Goal: Task Accomplishment & Management: Manage account settings

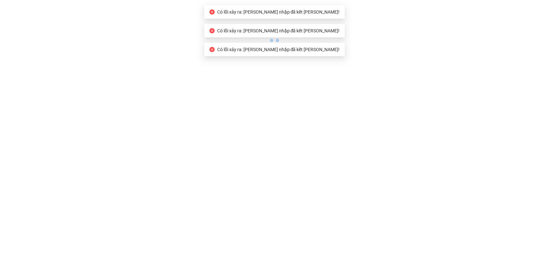
click at [215, 12] on icon "close-circle" at bounding box center [212, 11] width 5 height 5
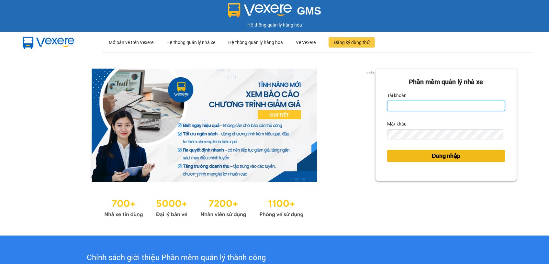
type input "daothinham.hungtoanphat"
click at [441, 159] on span "Đăng nhập" at bounding box center [446, 156] width 29 height 9
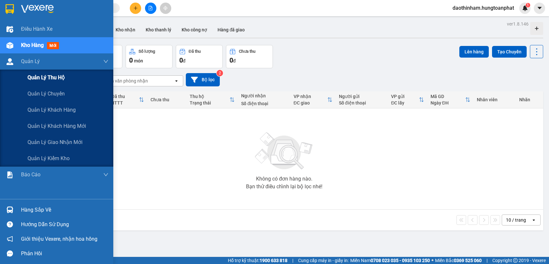
click at [55, 80] on span "Quản lý thu hộ" at bounding box center [46, 78] width 37 height 8
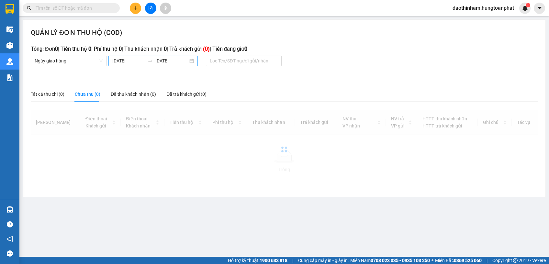
click at [130, 63] on input "09/10/2025" at bounding box center [128, 60] width 33 height 7
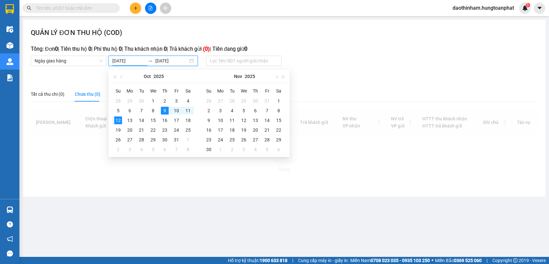
drag, startPoint x: 139, startPoint y: 62, endPoint x: 86, endPoint y: 68, distance: 53.8
click at [86, 68] on div "QUẢN LÝ ĐƠN THU HỘ (COD) Tổng: Đơn 0 | Tiền thu hộ 0 | Phí thu hộ 0 | Thu khách…" at bounding box center [284, 108] width 523 height 177
click at [425, 86] on div "QUẢN LÝ ĐƠN THU HỘ (COD) Tổng: Đơn 0 | Tiền thu hộ 0 | Phí thu hộ 0 | Thu khách…" at bounding box center [284, 108] width 523 height 177
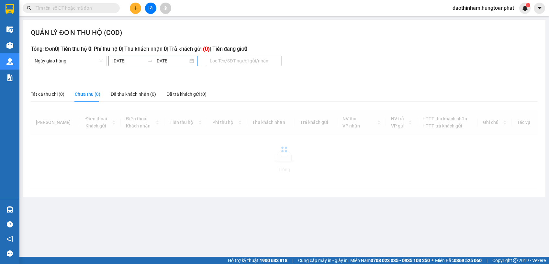
click at [124, 63] on input "09/10/2025" at bounding box center [128, 60] width 33 height 7
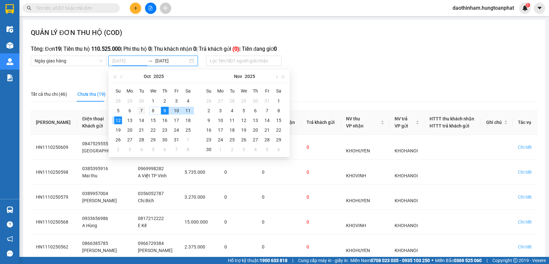
type input "07/10/2025"
click at [142, 112] on div "7" at bounding box center [142, 111] width 8 height 8
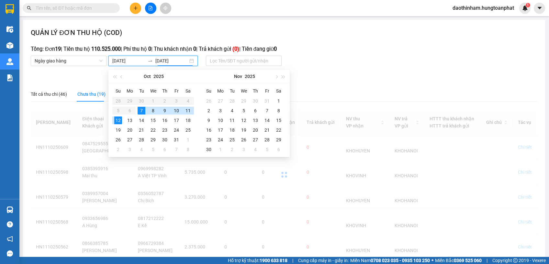
click at [142, 112] on div "7" at bounding box center [142, 111] width 8 height 8
type input "07/10/2025"
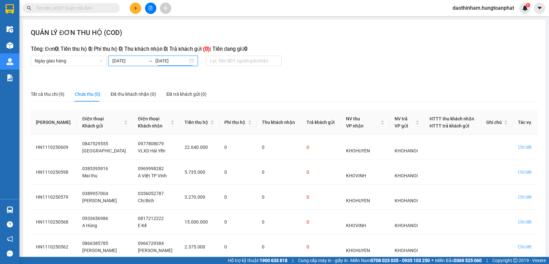
click at [129, 58] on input "07/10/2025" at bounding box center [128, 60] width 33 height 7
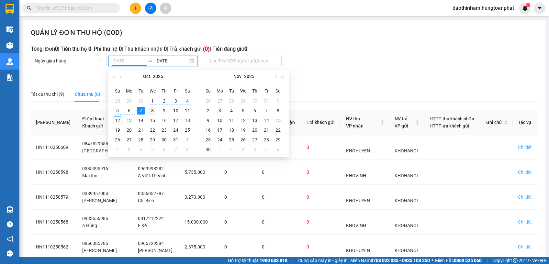
type input "08/10/2025"
click at [153, 109] on div "8" at bounding box center [153, 111] width 8 height 8
type input "08/10/2025"
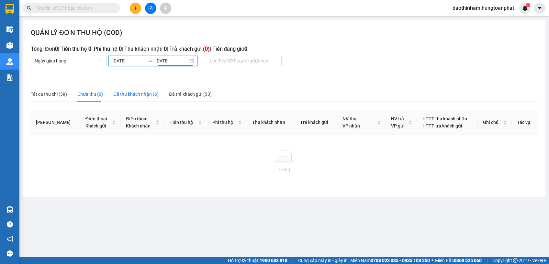
click at [138, 97] on div "Đã thu khách nhận (6)" at bounding box center [135, 94] width 45 height 7
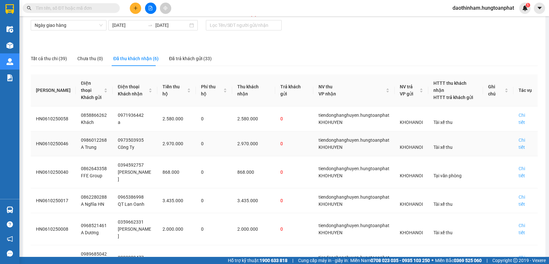
scroll to position [36, 0]
click at [525, 111] on div "Chi tiết" at bounding box center [526, 118] width 14 height 14
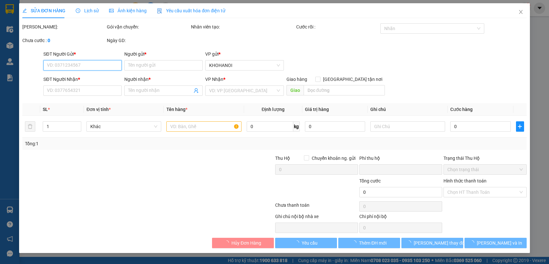
type input "0858866262"
type input "Khách"
type input "0971936442"
type input "a"
checkbox input "true"
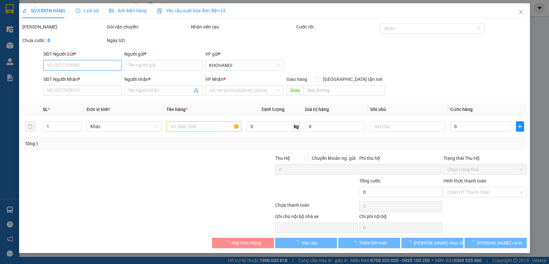
type input "Khối 3 TT Đô Lương, NA"
checkbox input "true"
type input "2.580.000"
type input "0"
type input "220.000"
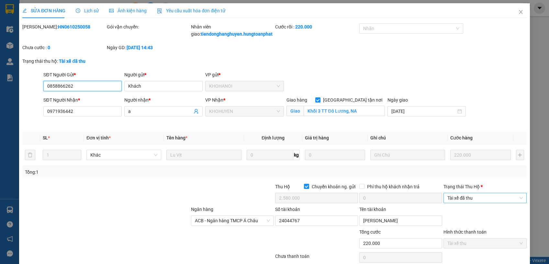
click at [470, 200] on div "Tài xế đã thu" at bounding box center [485, 198] width 83 height 10
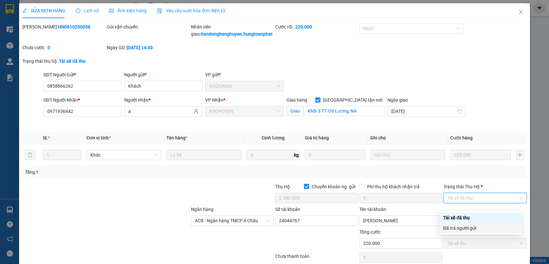
click at [463, 235] on div "Hình thức thanh toán" at bounding box center [485, 234] width 83 height 10
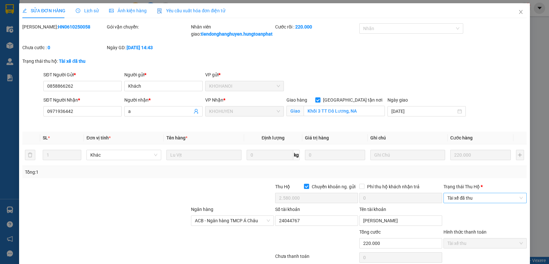
click at [464, 203] on span "Tài xế đã thu" at bounding box center [485, 198] width 75 height 10
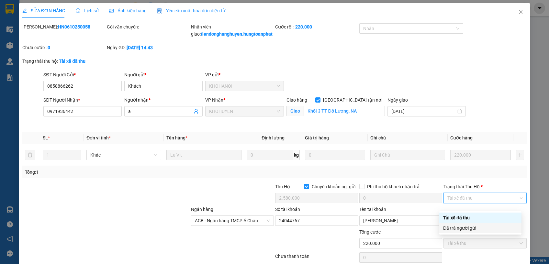
click at [459, 229] on div "Đã trả người gửi" at bounding box center [481, 228] width 75 height 7
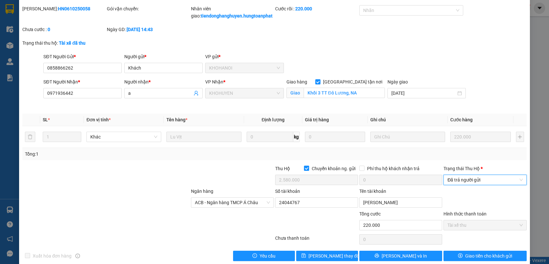
scroll to position [34, 0]
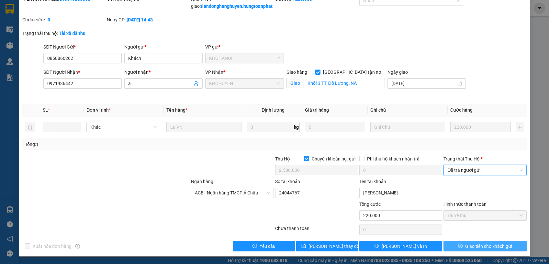
click at [466, 246] on span "Giao tiền cho khách gửi" at bounding box center [489, 246] width 47 height 7
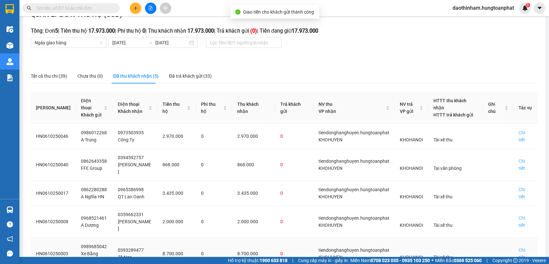
scroll to position [37, 0]
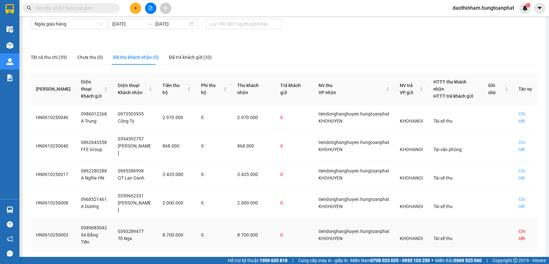
click at [519, 228] on div "Chi tiết" at bounding box center [526, 235] width 14 height 14
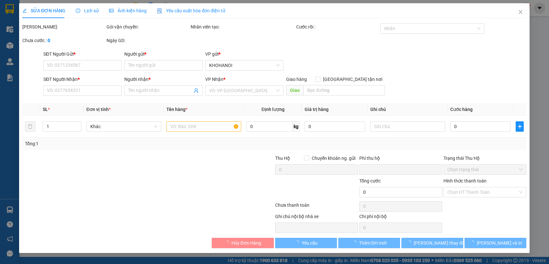
type input "0989685042"
type input "Xe Bằng Tiến"
type input "0393289477"
type input "Tố Nga"
checkbox input "true"
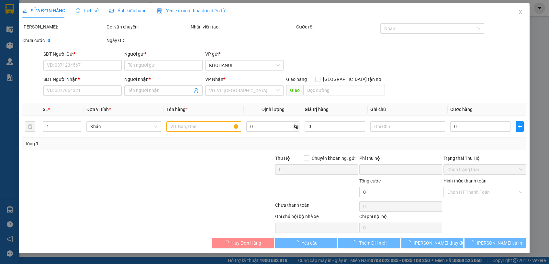
type input "Giai Xuân, Tân Kỳ, NA"
checkbox input "true"
type input "8.700.000"
type input "0"
type input "540.000"
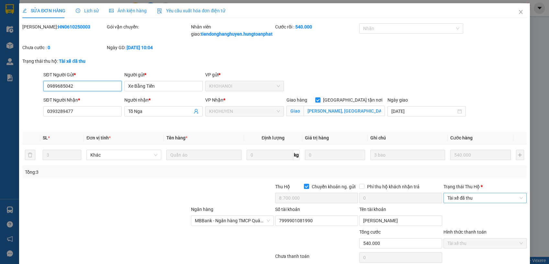
click at [507, 203] on span "Tài xế đã thu" at bounding box center [485, 198] width 75 height 10
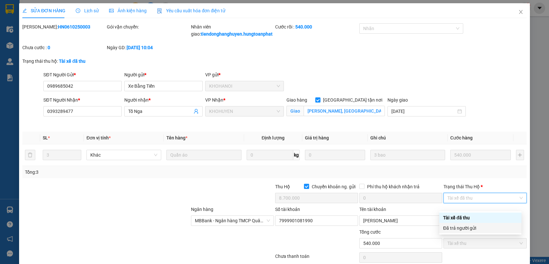
click at [481, 231] on div "Đã trả người gửi" at bounding box center [481, 228] width 75 height 7
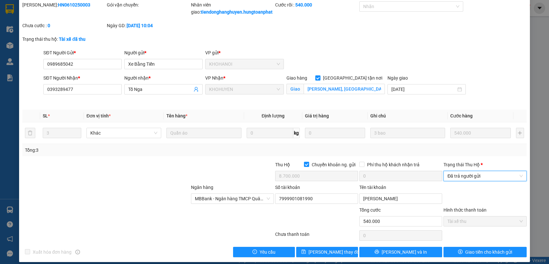
scroll to position [34, 0]
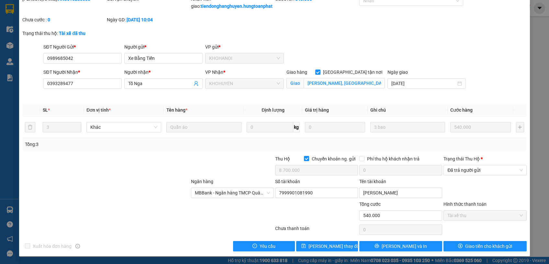
click at [480, 253] on div "SỬA ĐƠN HÀNG Lịch sử Ảnh kiện hàng Yêu cầu xuất hóa đơn điện tử Total Paid Fee …" at bounding box center [274, 115] width 511 height 281
click at [479, 247] on span "Giao tiền cho khách gửi" at bounding box center [489, 246] width 47 height 7
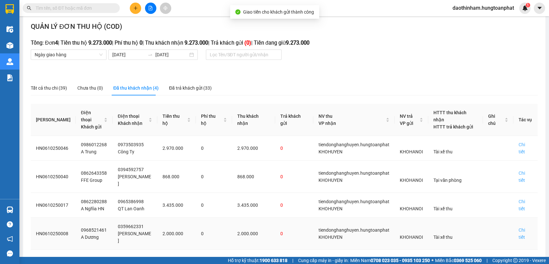
scroll to position [12, 0]
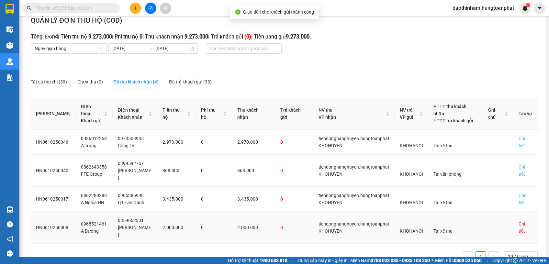
click at [519, 221] on div "Chi tiết" at bounding box center [526, 228] width 14 height 14
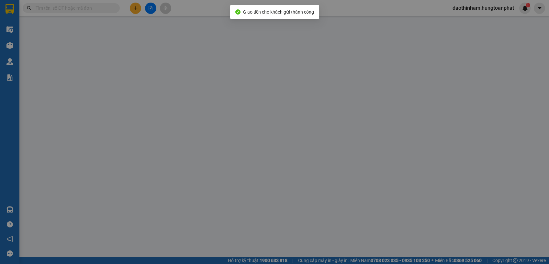
type input "0968521461"
type input "A Dương"
type input "0359662331"
type input "C Hương"
checkbox input "true"
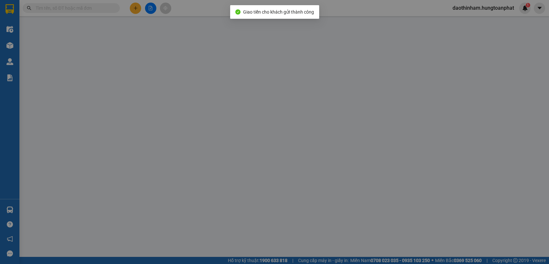
type input "Liên Chung, Xã Cát Ngạn, Nghệ An"
checkbox input "true"
type input "2.000.000"
type input "0"
type input "250.000"
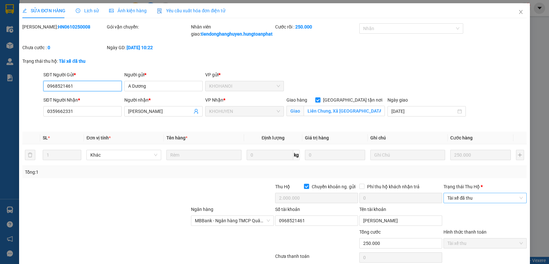
click at [479, 203] on span "Tài xế đã thu" at bounding box center [485, 198] width 75 height 10
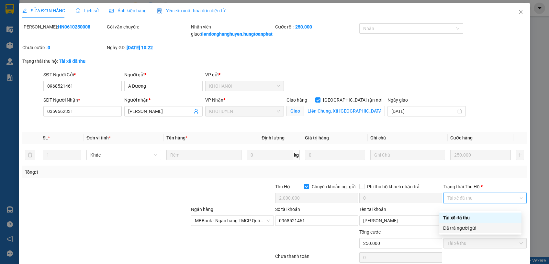
click at [471, 229] on div "Đã trả người gửi" at bounding box center [481, 228] width 75 height 7
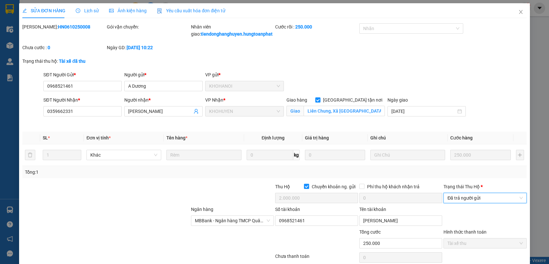
scroll to position [34, 0]
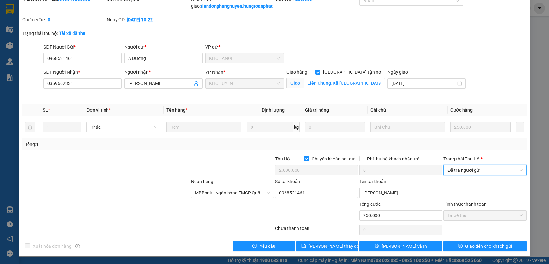
click at [470, 252] on div "SỬA ĐƠN HÀNG Lịch sử Ảnh kiện hàng Yêu cầu xuất hóa đơn điện tử Total Paid Fee …" at bounding box center [274, 115] width 511 height 281
click at [473, 246] on span "Giao tiền cho khách gửi" at bounding box center [489, 246] width 47 height 7
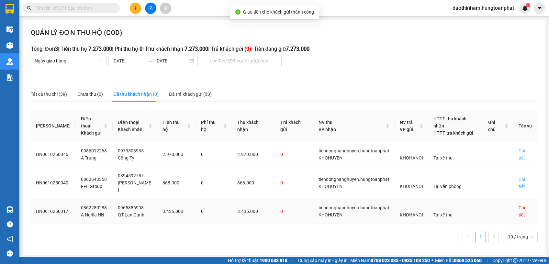
click at [524, 204] on div "Chi tiết" at bounding box center [526, 211] width 14 height 14
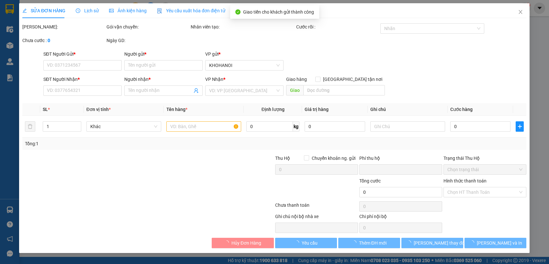
type input "0862280288"
type input "A Nghĩa HN"
type input "0965386998"
type input "QT Lan Oanh"
checkbox input "true"
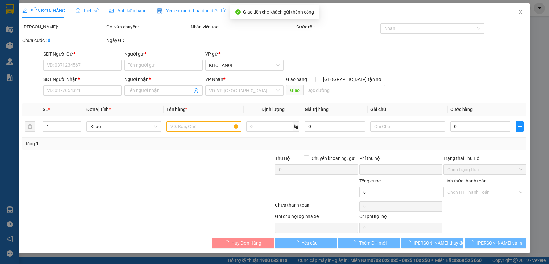
type input "Cầu Giát, Quỳnh Lưu, Nghệ An"
checkbox input "true"
type input "3.435.000"
type input "0"
type input "100.000"
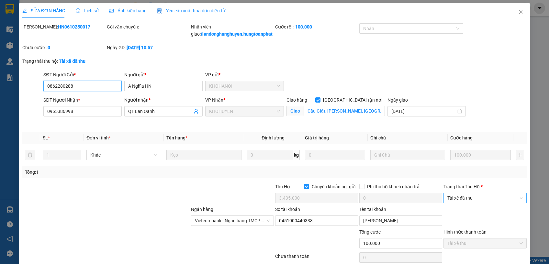
click at [454, 203] on span "Tài xế đã thu" at bounding box center [485, 198] width 75 height 10
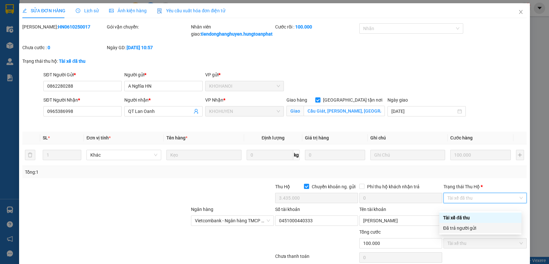
click at [456, 227] on div "Đã trả người gửi" at bounding box center [481, 228] width 75 height 7
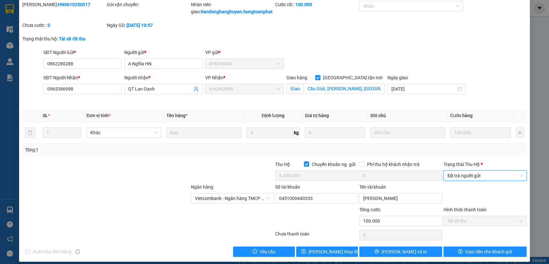
scroll to position [34, 0]
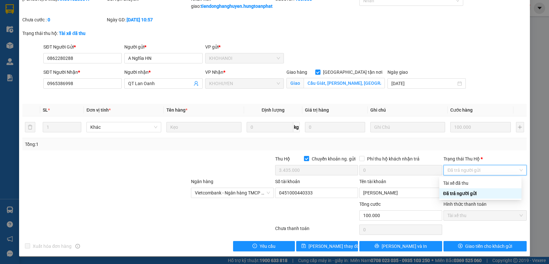
click at [467, 192] on div "Đã trả người gửi" at bounding box center [481, 193] width 75 height 7
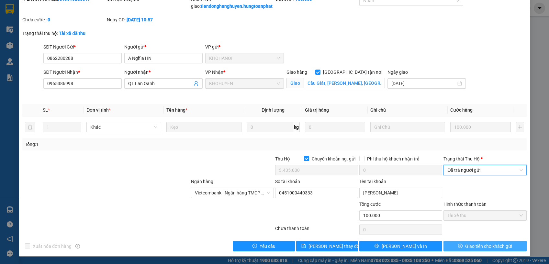
click at [468, 245] on span "Giao tiền cho khách gửi" at bounding box center [489, 246] width 47 height 7
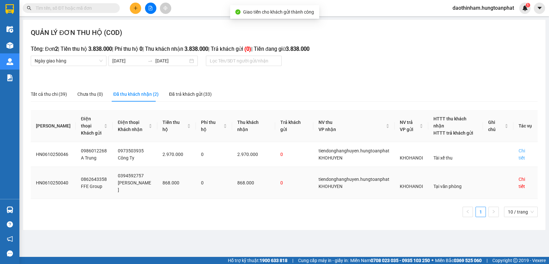
click at [532, 176] on div "Chi tiết" at bounding box center [526, 183] width 14 height 14
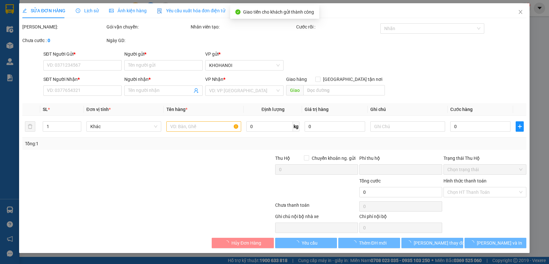
type input "0862643358"
type input "FFE Group"
type input "0394592757"
type input "C Hương"
checkbox input "true"
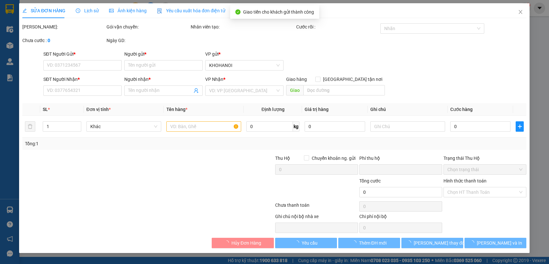
type input "Đức Sơn, Anh Sơn, NA"
checkbox input "true"
type input "868.000"
type input "0"
type input "80.000"
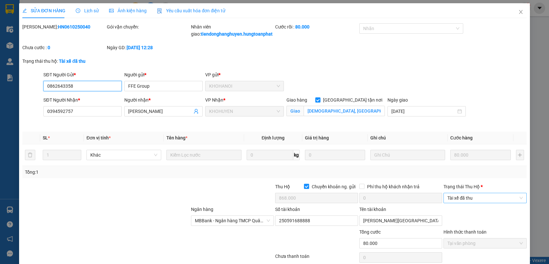
click at [464, 201] on span "Tài xế đã thu" at bounding box center [485, 198] width 75 height 10
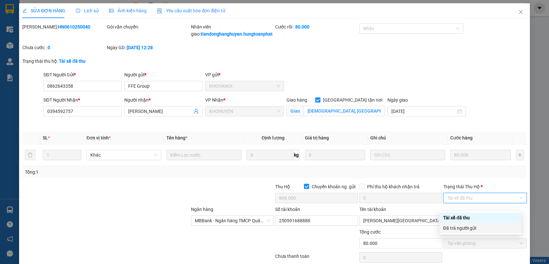
click at [472, 231] on div "Đã trả người gửi" at bounding box center [481, 228] width 75 height 7
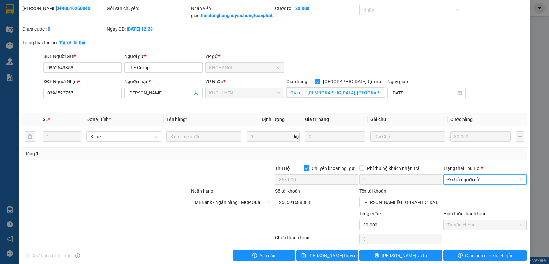
scroll to position [34, 0]
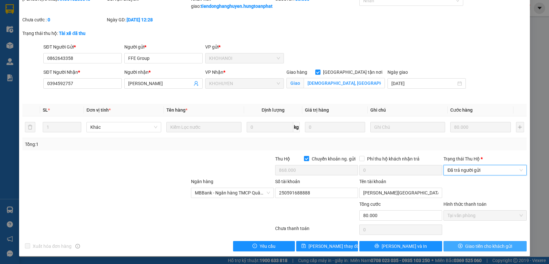
click at [470, 247] on span "Giao tiền cho khách gửi" at bounding box center [489, 246] width 47 height 7
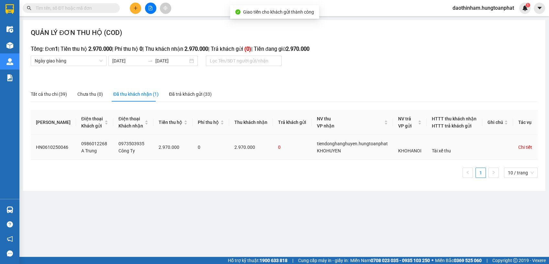
click at [523, 149] on div "Chi tiết" at bounding box center [526, 147] width 14 height 7
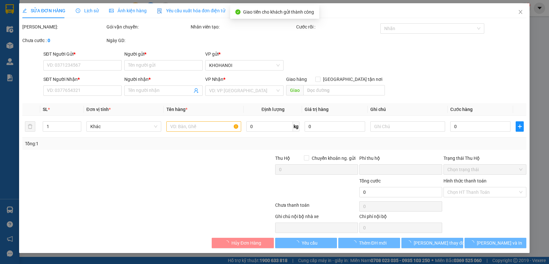
type input "0986012268"
type input "A Trung"
type input "0973503935"
type input "Công Ty"
checkbox input "true"
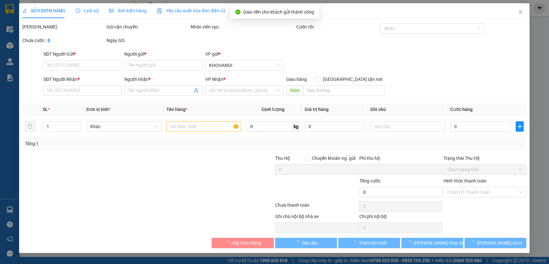
type input "CAFE Phố Núi, Tây Kỳ Anh, HT"
checkbox input "true"
type input "2.970.000"
type input "0"
type input "300.000"
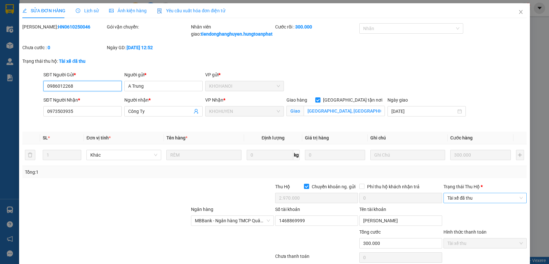
click at [451, 203] on span "Tài xế đã thu" at bounding box center [485, 198] width 75 height 10
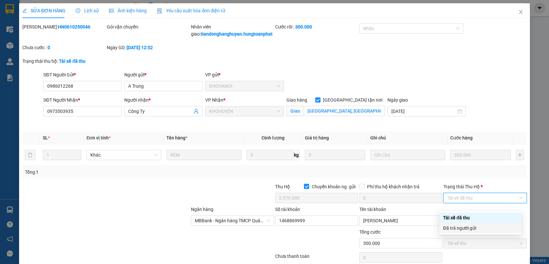
click at [469, 228] on div "Đã trả người gửi" at bounding box center [481, 228] width 75 height 7
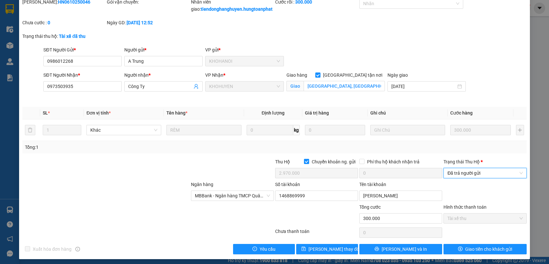
scroll to position [34, 0]
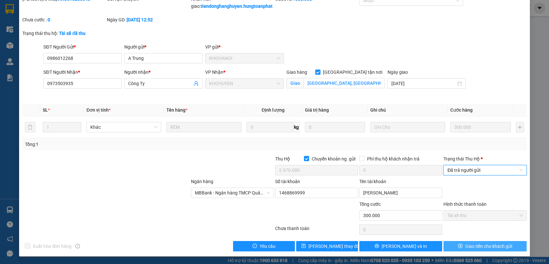
click at [474, 246] on span "Giao tiền cho khách gửi" at bounding box center [489, 246] width 47 height 7
click at [477, 248] on span "Giao tiền cho khách gửi" at bounding box center [489, 246] width 47 height 7
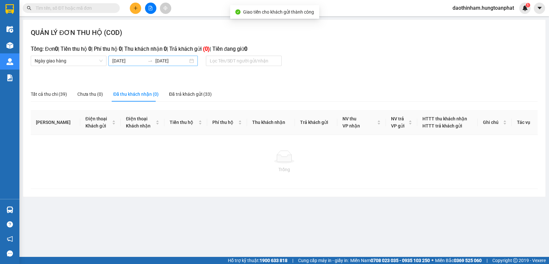
click at [125, 60] on input "08/10/2025" at bounding box center [128, 60] width 33 height 7
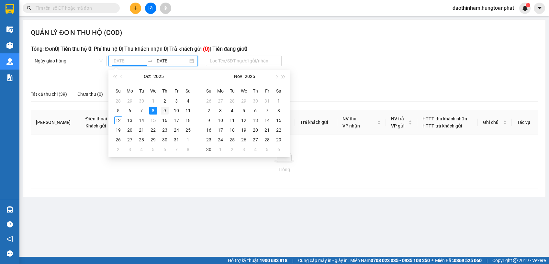
type input "09/10/2025"
click at [161, 107] on div "9" at bounding box center [165, 111] width 8 height 8
type input "09/10/2025"
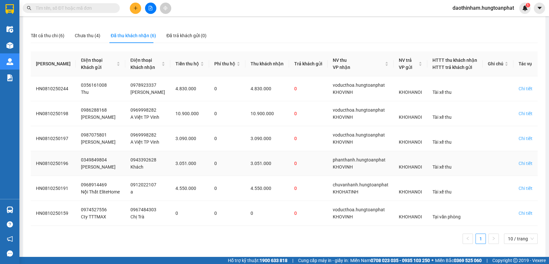
scroll to position [62, 0]
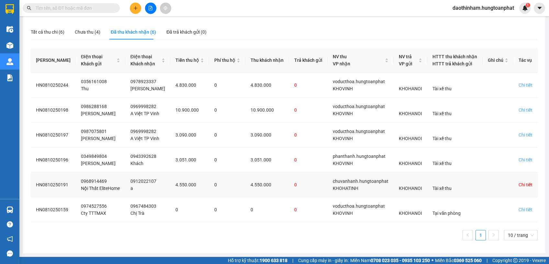
click at [519, 186] on div "Chi tiết" at bounding box center [526, 184] width 14 height 7
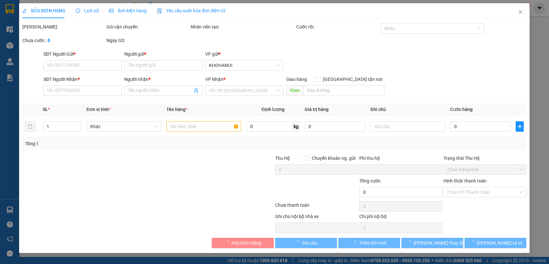
type input "0968914469"
type input "Nội Thất EliteHome"
type input "0912022107"
type input "a"
checkbox input "true"
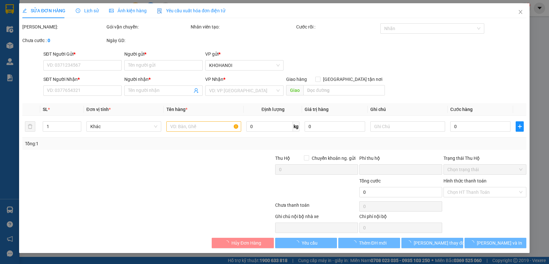
type input "558 Nguyễn Nghiêm, TT Xuân An , Hà Tĩnh"
checkbox input "true"
type input "4.550.000"
type input "0"
type input "300.000"
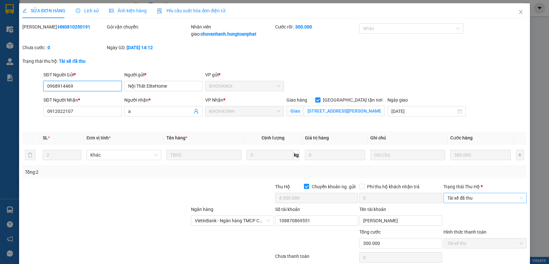
click at [503, 201] on span "Tài xế đã thu" at bounding box center [485, 198] width 75 height 10
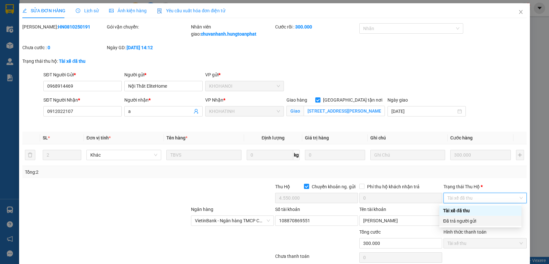
click at [472, 223] on div "Đã trả người gửi" at bounding box center [481, 221] width 75 height 7
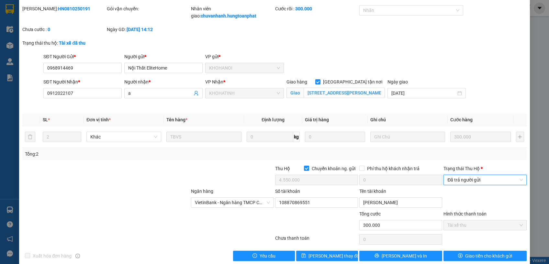
scroll to position [28, 0]
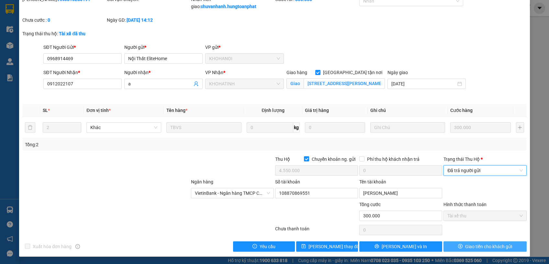
click at [472, 250] on button "Giao tiền cho khách gửi" at bounding box center [485, 247] width 83 height 10
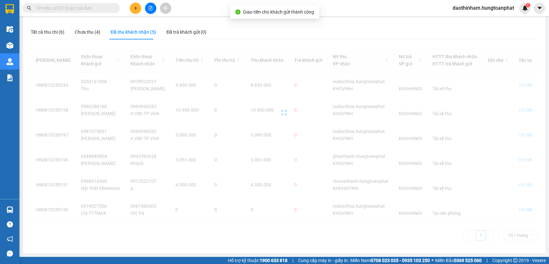
scroll to position [37, 0]
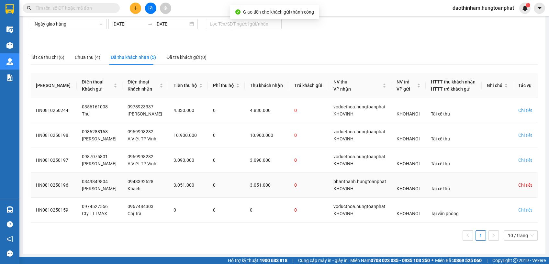
click at [519, 187] on div "Chi tiết" at bounding box center [526, 185] width 14 height 7
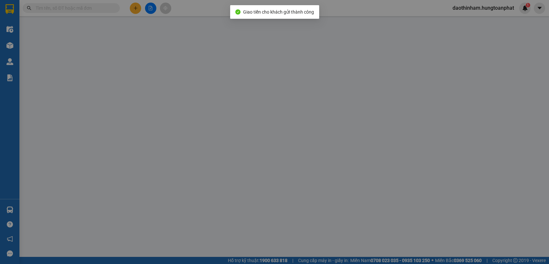
type input "0349849804"
type input "C Hương"
type input "0943392628"
type input "Khách"
checkbox input "true"
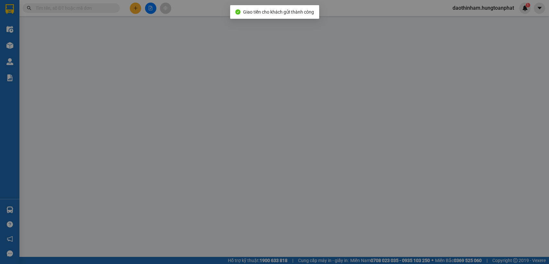
type input "118 Nguyễn Du, Vinh"
checkbox input "true"
type input "3.051.000"
type input "0"
type input "60.000"
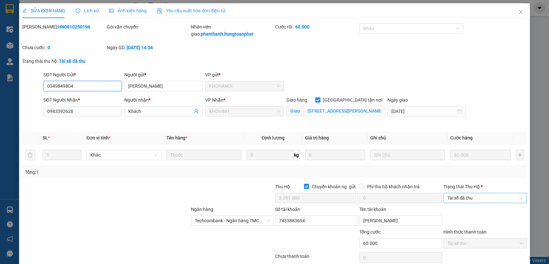
click at [502, 200] on span "Tài xế đã thu" at bounding box center [485, 198] width 75 height 10
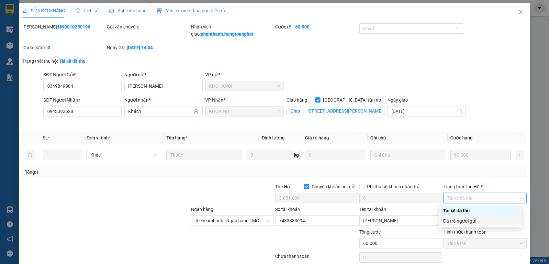
click at [467, 222] on div "Đã trả người gửi" at bounding box center [481, 221] width 75 height 7
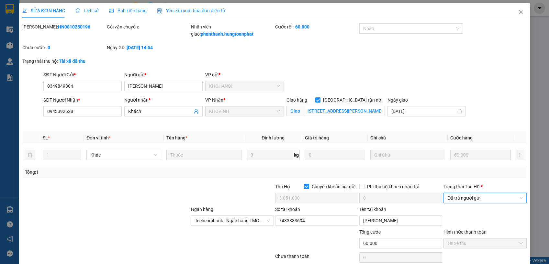
scroll to position [28, 0]
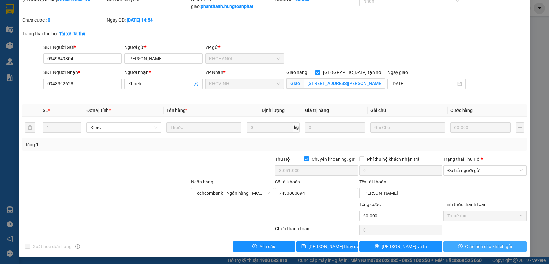
click at [467, 243] on span "Giao tiền cho khách gửi" at bounding box center [489, 246] width 47 height 7
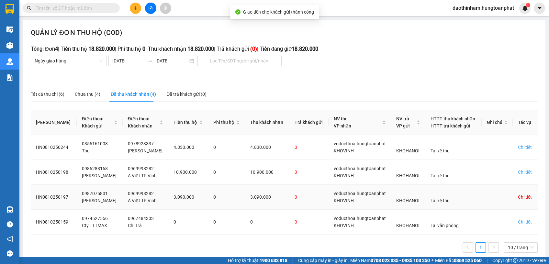
click at [520, 195] on div "Chi tiết" at bounding box center [525, 197] width 14 height 7
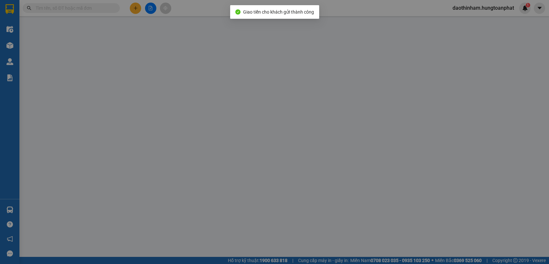
type input "0987075801"
type input "Phan Thanh Huyền"
type input "0969998282"
type input "A Việt TP Vinh"
checkbox input "true"
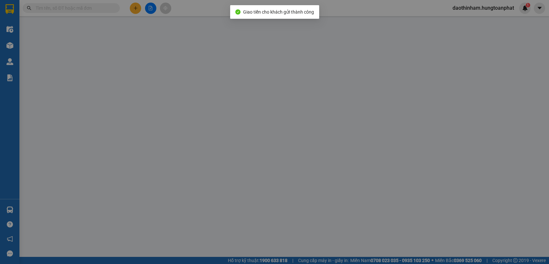
type input "Quán Bàu , Vinh"
checkbox input "true"
type input "3.090.000"
type input "0"
type input "60.000"
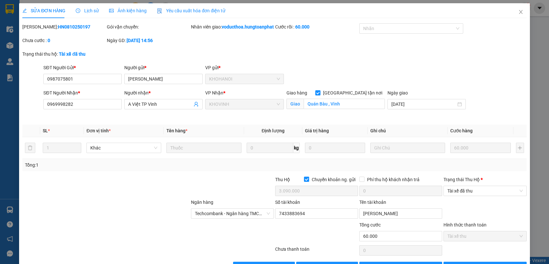
click at [483, 183] on div "Trạng thái Thu Hộ *" at bounding box center [485, 179] width 83 height 7
click at [483, 189] on input "Trạng thái Thu Hộ *" at bounding box center [483, 191] width 71 height 10
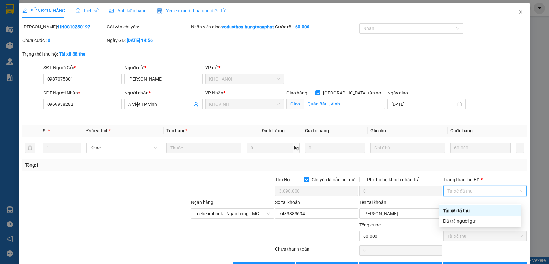
click at [483, 196] on span "Tài xế đã thu" at bounding box center [485, 191] width 75 height 10
click at [475, 224] on div "Đã trả người gửi" at bounding box center [481, 221] width 75 height 7
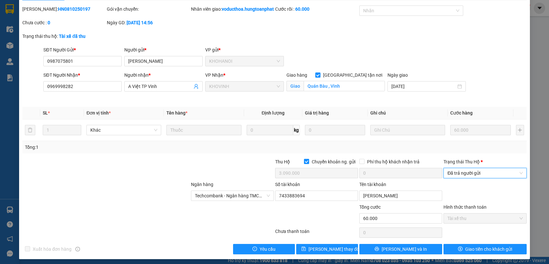
scroll to position [28, 0]
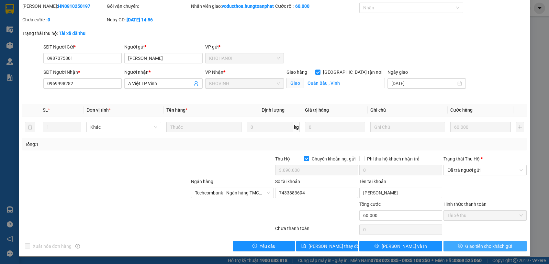
click at [479, 244] on span "Giao tiền cho khách gửi" at bounding box center [489, 246] width 47 height 7
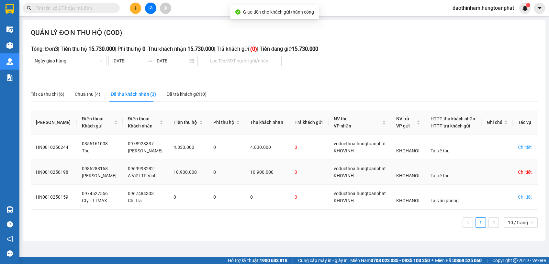
click at [525, 169] on div "Chi tiết" at bounding box center [525, 172] width 14 height 7
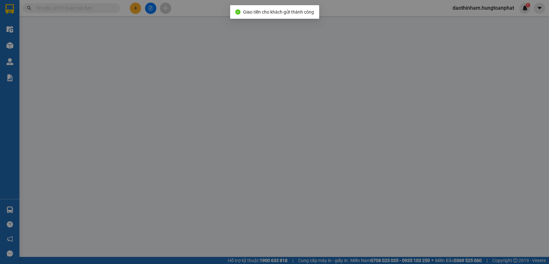
type input "0986288168"
type input "Mai Thu"
type input "0969998282"
type input "A Việt TP Vinh"
checkbox input "true"
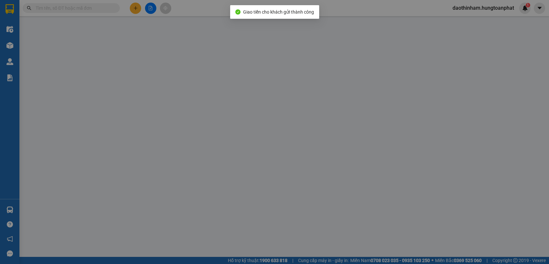
type input "Quán Bàu , Vinh"
checkbox input "true"
type input "10.900.000"
type input "0"
type input "300.000"
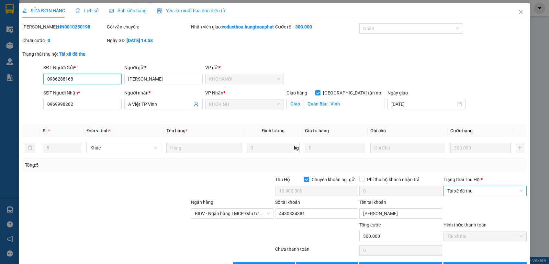
click at [492, 196] on span "Tài xế đã thu" at bounding box center [485, 191] width 75 height 10
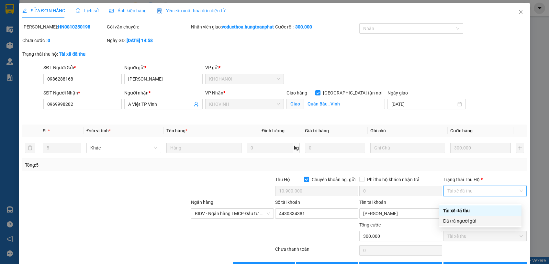
click at [480, 219] on div "Đã trả người gửi" at bounding box center [481, 221] width 75 height 7
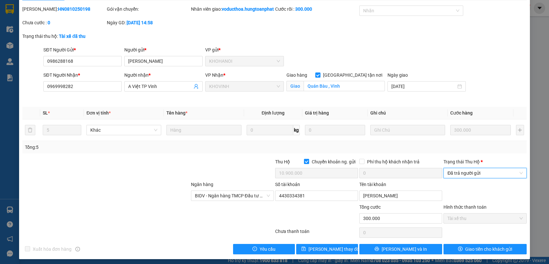
scroll to position [28, 0]
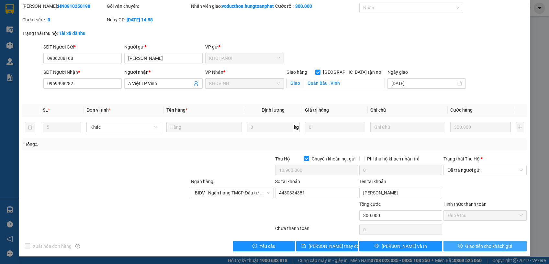
click at [473, 245] on span "Giao tiền cho khách gửi" at bounding box center [489, 246] width 47 height 7
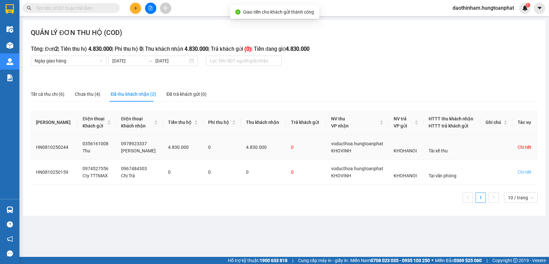
click at [519, 148] on div "Chi tiết" at bounding box center [525, 147] width 14 height 7
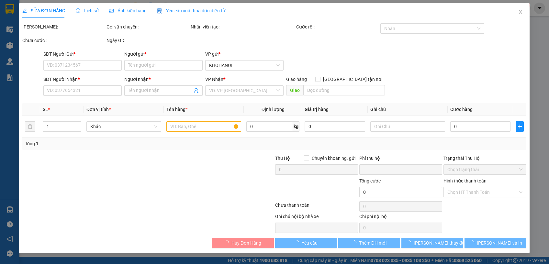
type input "0356161008"
type input "Thu"
type input "0978923337"
type input "Võ Nghĩa"
checkbox input "true"
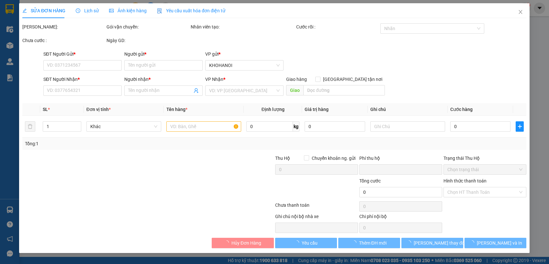
type input "89 Nguyễn Trường Tộ, Vinh"
checkbox input "true"
type input "4.830.000"
type input "0"
type input "270.000"
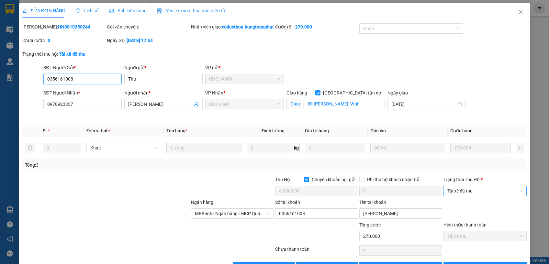
click at [470, 196] on span "Tài xế đã thu" at bounding box center [485, 191] width 75 height 10
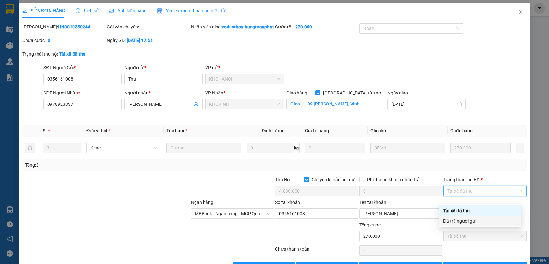
click at [470, 223] on div "Đã trả người gửi" at bounding box center [481, 221] width 75 height 7
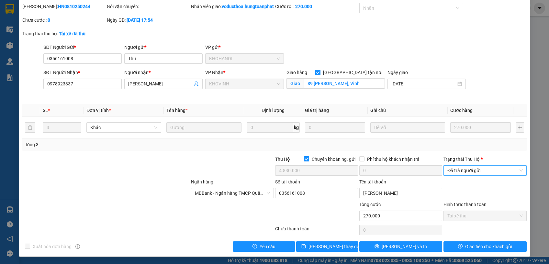
scroll to position [28, 0]
click at [474, 244] on span "Giao tiền cho khách gửi" at bounding box center [489, 246] width 47 height 7
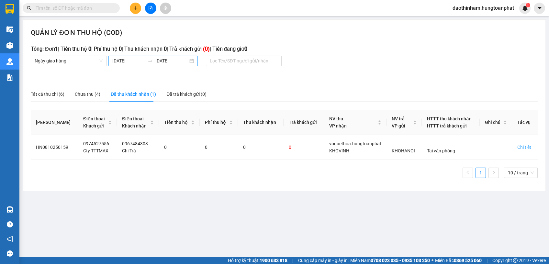
click at [128, 59] on input "09/10/2025" at bounding box center [128, 60] width 33 height 7
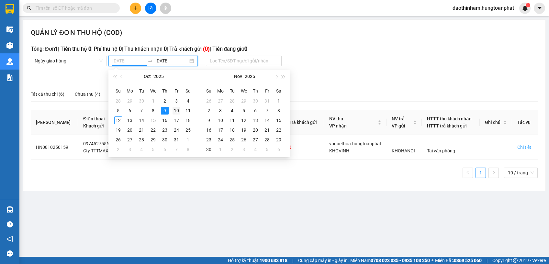
type input "10/10/2025"
click at [175, 110] on div "10" at bounding box center [177, 111] width 8 height 8
type input "10/10/2025"
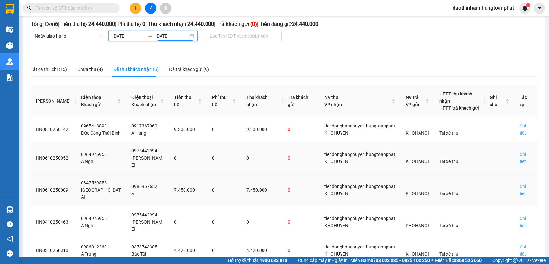
scroll to position [76, 0]
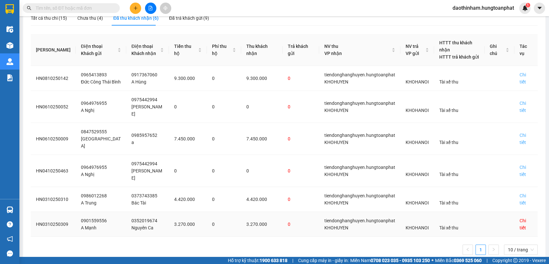
click at [520, 217] on div "Chi tiết" at bounding box center [526, 224] width 13 height 14
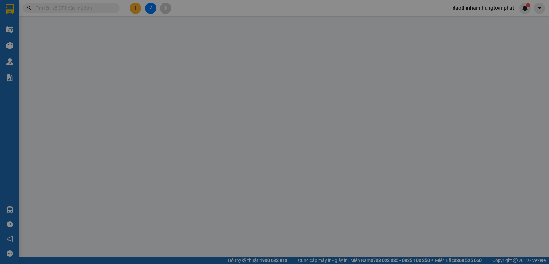
type input "0901559556"
type input "A Mạnh"
type input "0352019674"
type input "Nguyên Ca"
checkbox input "true"
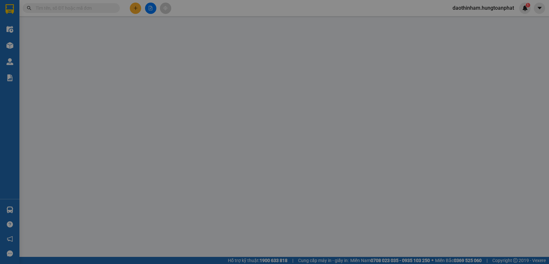
type input "Quỳnh Hưng, Quỳnh Lưu, NA"
checkbox input "true"
type input "3.270.000"
type input "0"
type input "140.000"
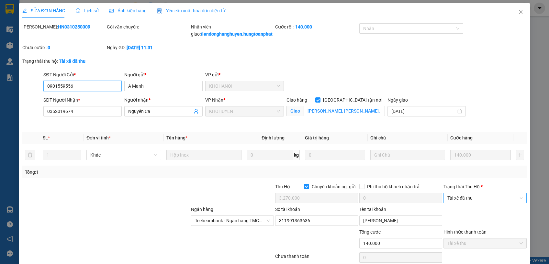
click at [477, 203] on span "Tài xế đã thu" at bounding box center [485, 198] width 75 height 10
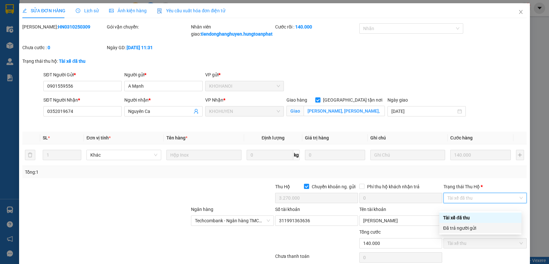
click at [474, 229] on div "Đã trả người gửi" at bounding box center [481, 228] width 75 height 7
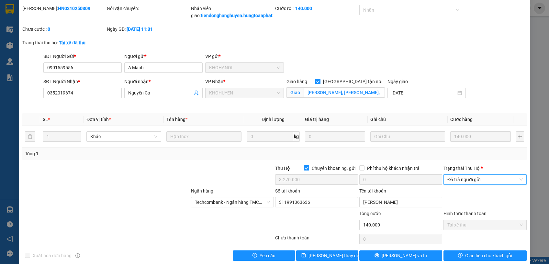
scroll to position [34, 0]
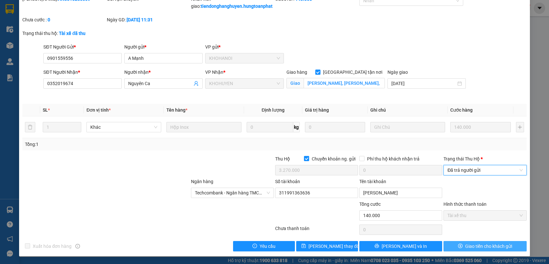
click at [478, 243] on span "Giao tiền cho khách gửi" at bounding box center [489, 246] width 47 height 7
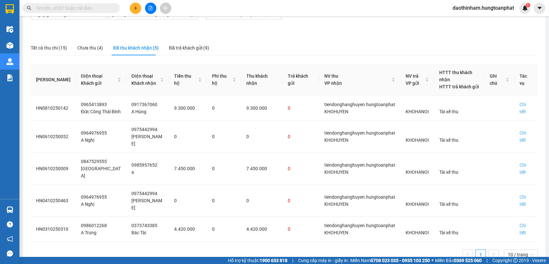
scroll to position [52, 0]
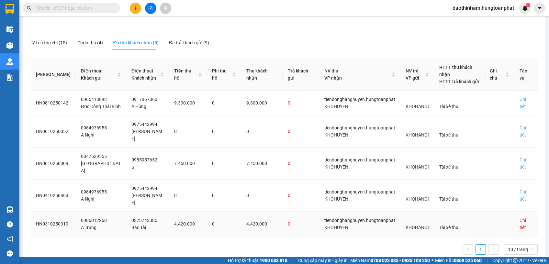
click at [520, 217] on div "Chi tiết" at bounding box center [526, 224] width 13 height 14
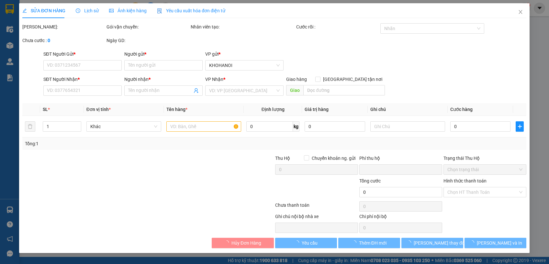
type input "0986012268"
type input "A Trung"
type input "0373743385"
type input "Bác Tài"
checkbox input "true"
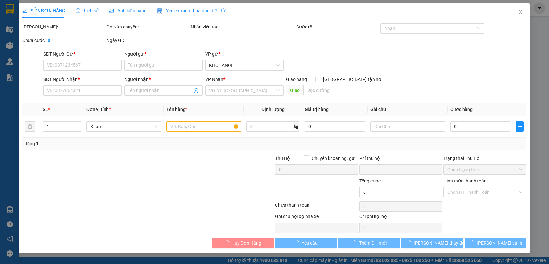
type input "Sơn Mỹ, Hương Sơn, HT"
checkbox input "true"
type input "4.420.000"
type input "0"
type input "200.000"
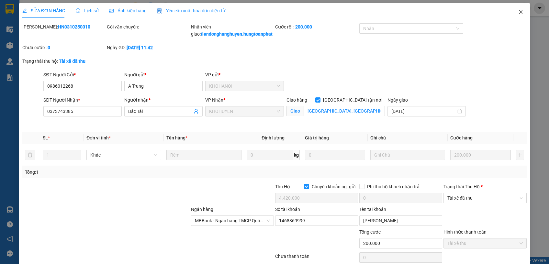
click at [519, 11] on icon "close" at bounding box center [521, 11] width 5 height 5
